Goal: Information Seeking & Learning: Learn about a topic

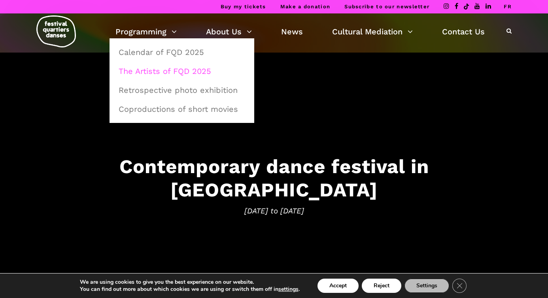
click at [155, 70] on link "The Artists of FQD 2025" at bounding box center [182, 71] width 136 height 18
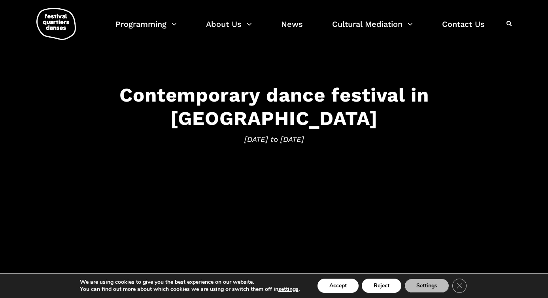
scroll to position [64, 0]
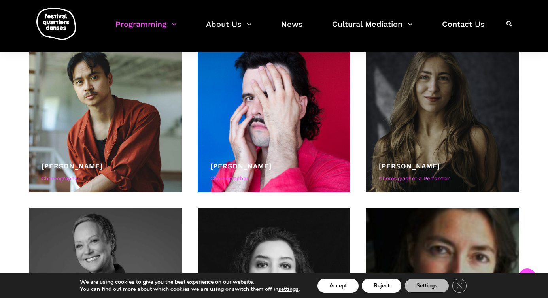
scroll to position [543, 0]
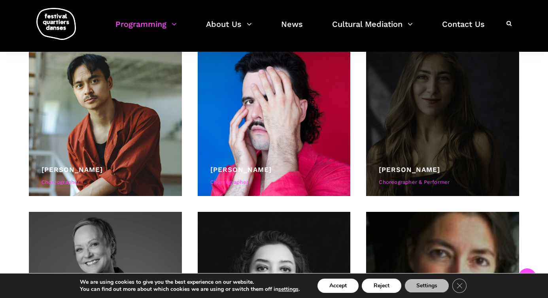
click at [446, 118] on div at bounding box center [442, 119] width 153 height 153
click at [433, 138] on div at bounding box center [442, 119] width 153 height 153
click at [458, 136] on div at bounding box center [442, 119] width 153 height 153
click at [432, 168] on link "Daniela Jezerinac" at bounding box center [409, 170] width 61 height 8
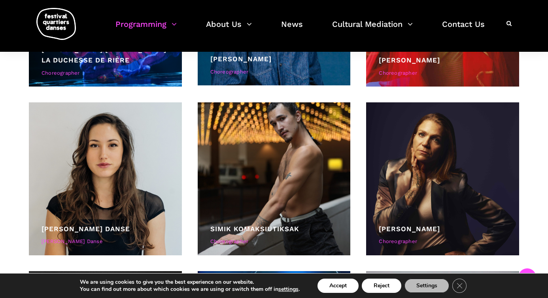
scroll to position [1494, 0]
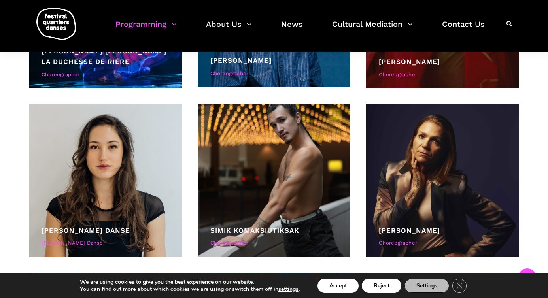
click at [413, 69] on div "Nicholas Bellefleur Choreographer" at bounding box center [443, 69] width 128 height 25
click at [411, 57] on div "[PERSON_NAME]" at bounding box center [443, 62] width 128 height 11
click at [413, 66] on link "[PERSON_NAME]" at bounding box center [409, 62] width 61 height 8
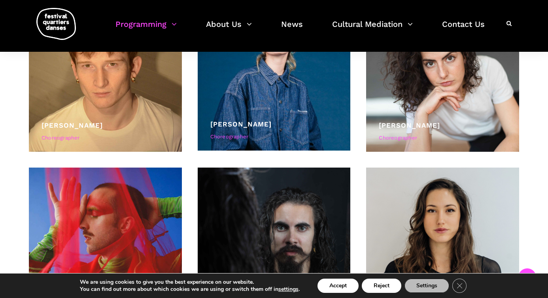
scroll to position [2638, 0]
